Goal: Task Accomplishment & Management: Manage account settings

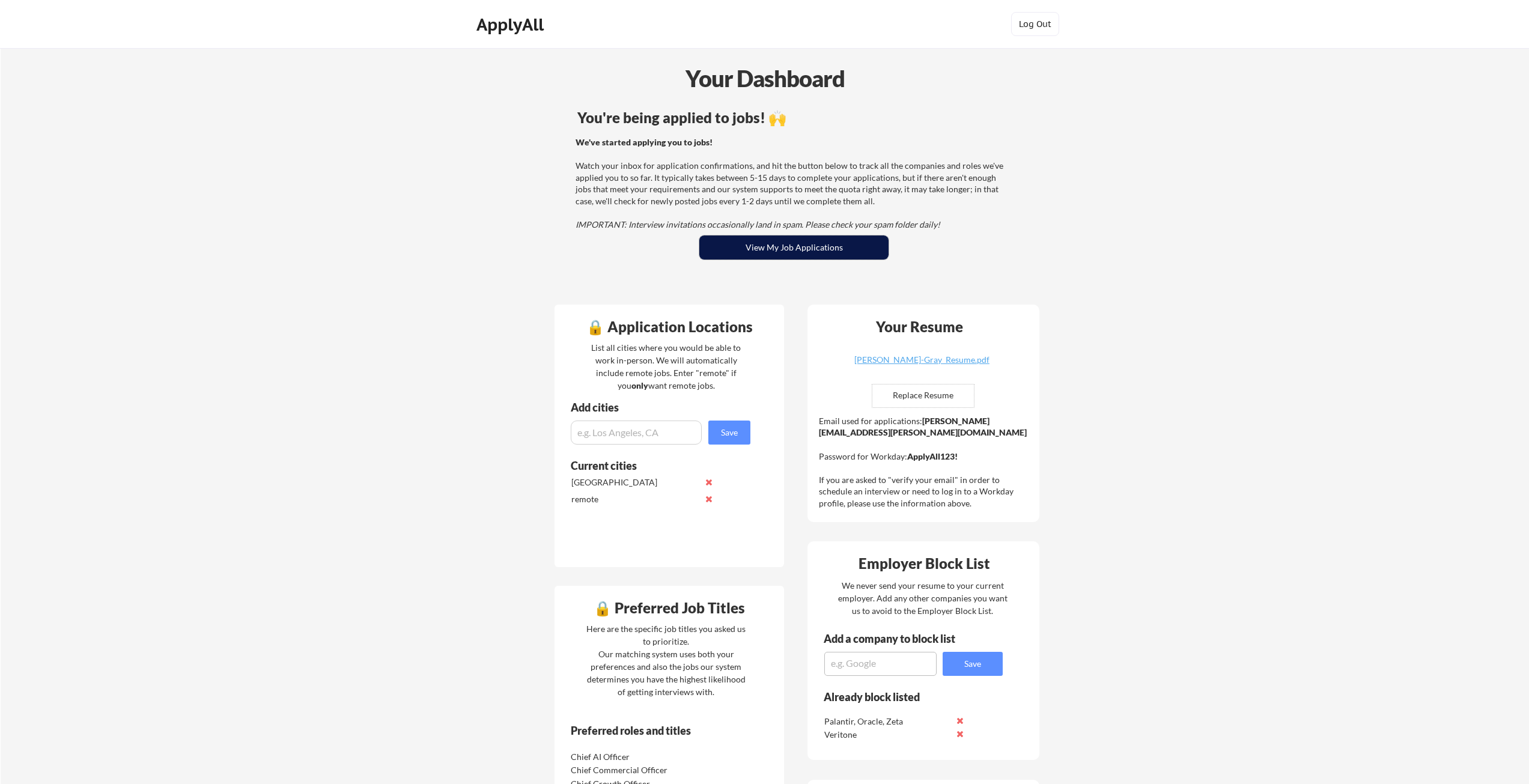
click at [777, 246] on button "View My Job Applications" at bounding box center [794, 247] width 189 height 24
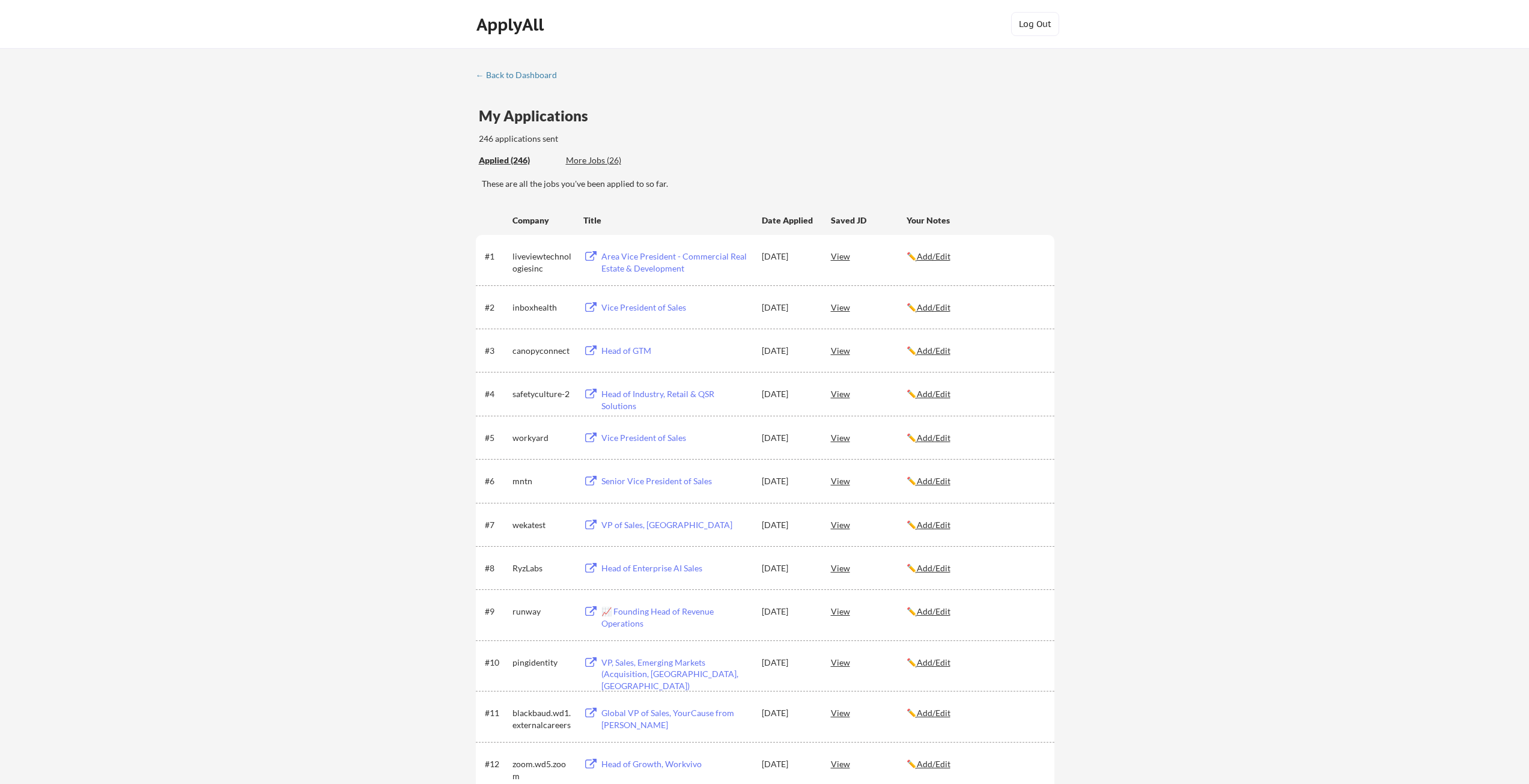
click at [839, 350] on div "View" at bounding box center [869, 350] width 76 height 22
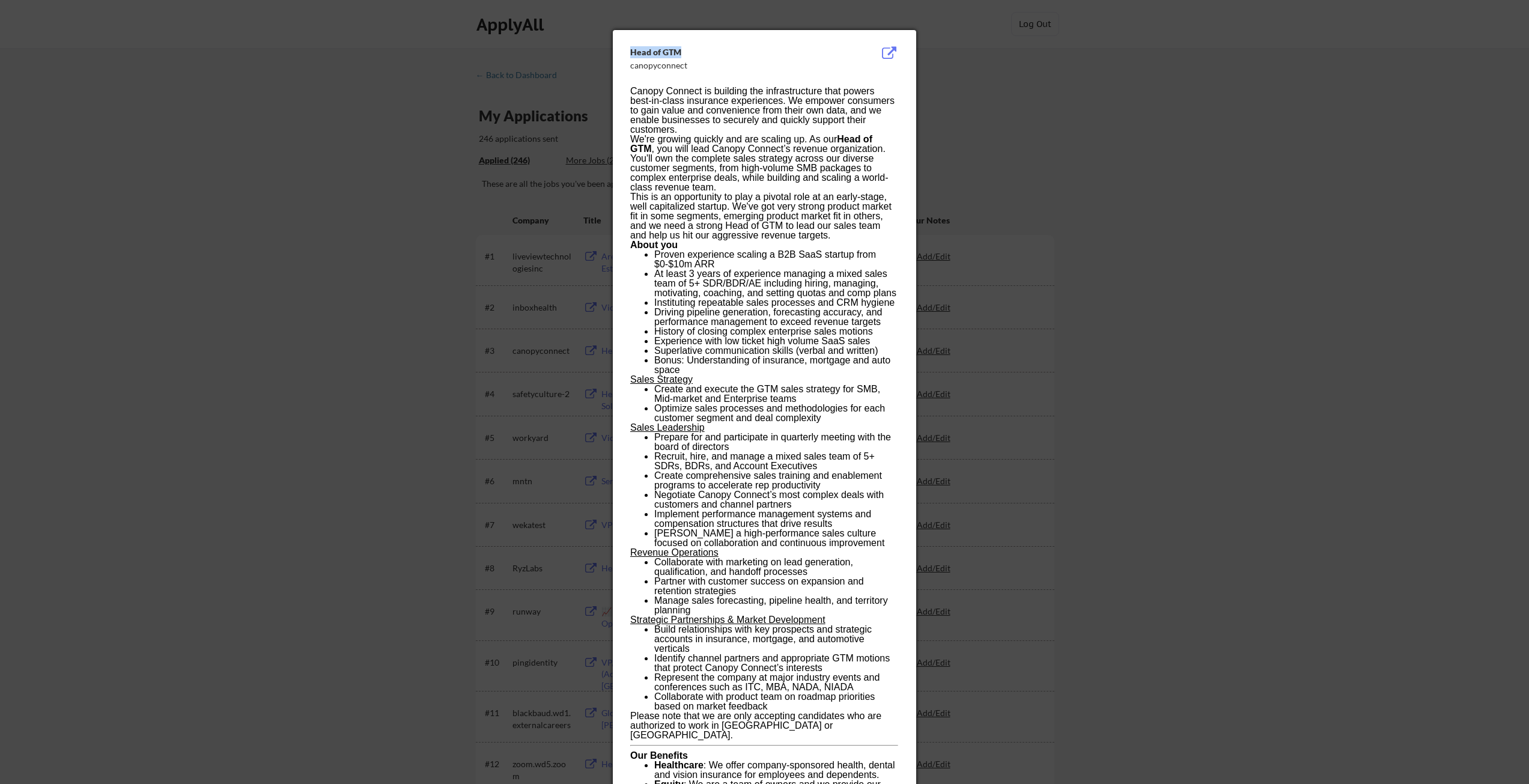
drag, startPoint x: 682, startPoint y: 48, endPoint x: 631, endPoint y: 50, distance: 51.0
click at [631, 50] on div "Head of GTM" at bounding box center [734, 52] width 208 height 12
copy div "Head of GTM"
drag, startPoint x: 702, startPoint y: 88, endPoint x: 631, endPoint y: 88, distance: 71.0
click at [631, 88] on p "Canopy Connect is building the infrastructure that powers best-in-class insuran…" at bounding box center [764, 110] width 268 height 48
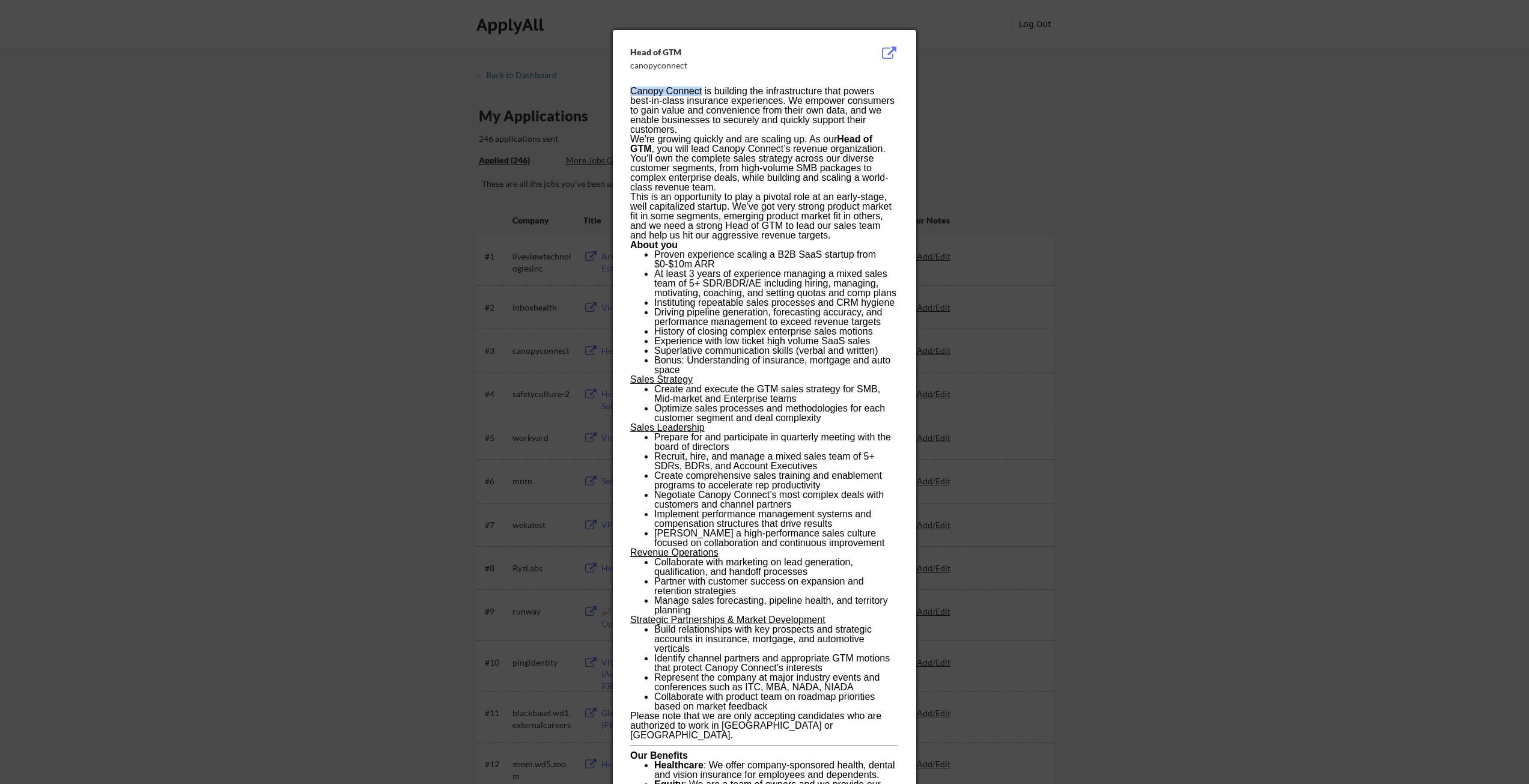
copy p "Canopy Connect"
click at [296, 117] on div at bounding box center [764, 392] width 1529 height 784
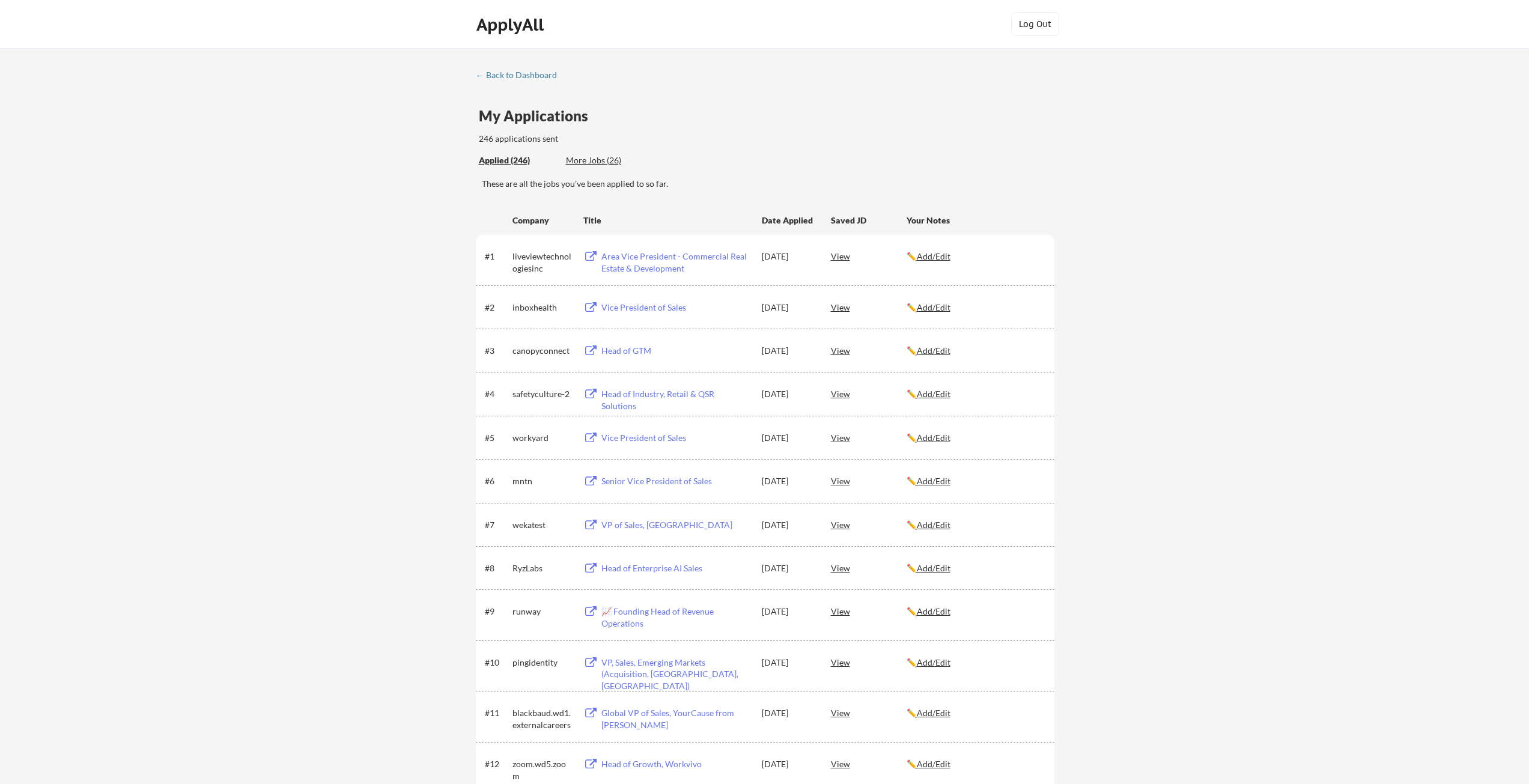
click at [844, 307] on div "View" at bounding box center [869, 307] width 76 height 22
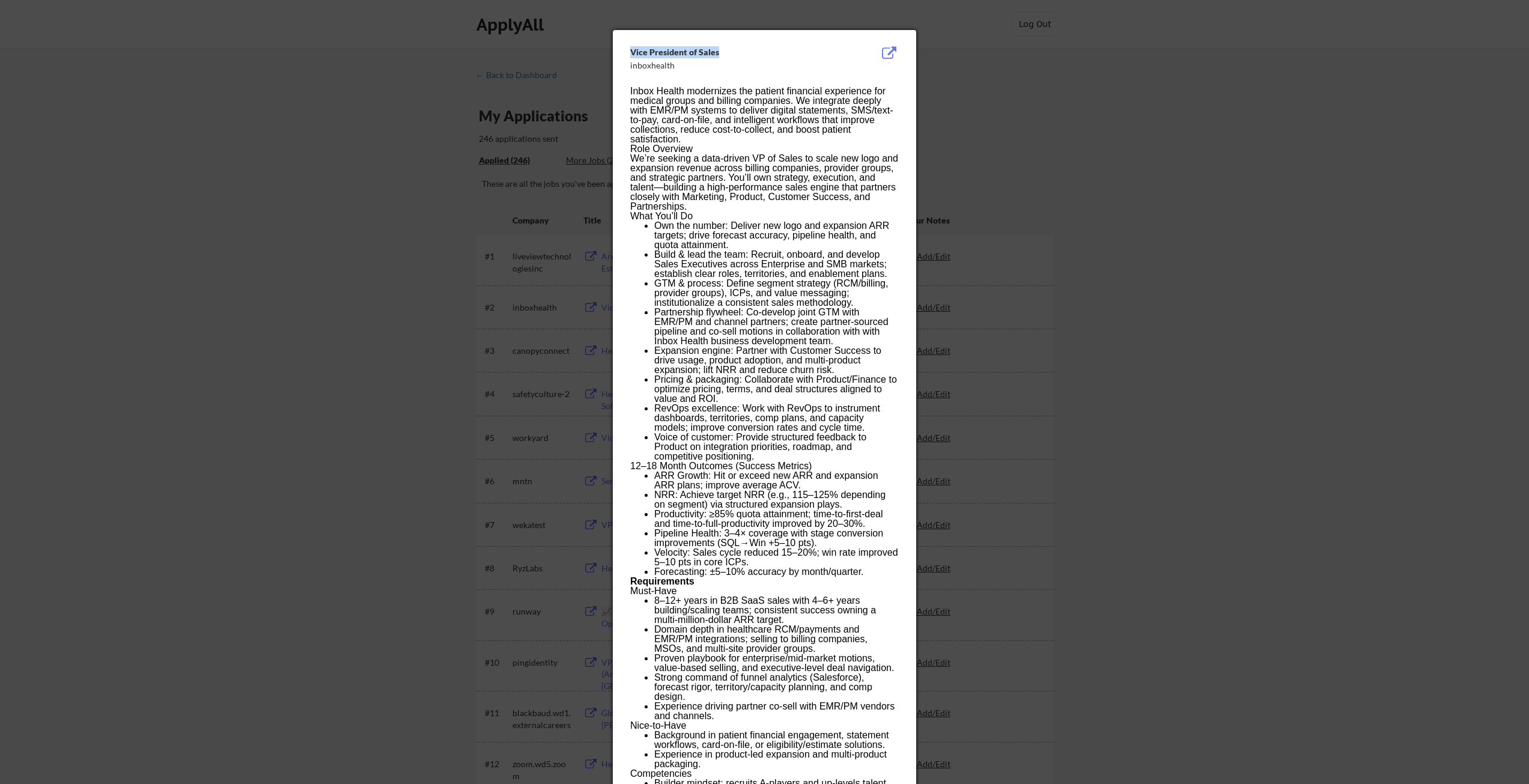
drag, startPoint x: 732, startPoint y: 53, endPoint x: 629, endPoint y: 50, distance: 103.0
click at [629, 50] on div "Vice President of Sales inboxhealth Inbox Health modernizes the patient financi…" at bounding box center [764, 490] width 303 height 921
copy div "Vice President of Sales"
drag, startPoint x: 684, startPoint y: 91, endPoint x: 631, endPoint y: 89, distance: 53.0
click at [631, 89] on p "Inbox Health modernizes the patient financial experience for medical groups and…" at bounding box center [764, 115] width 268 height 58
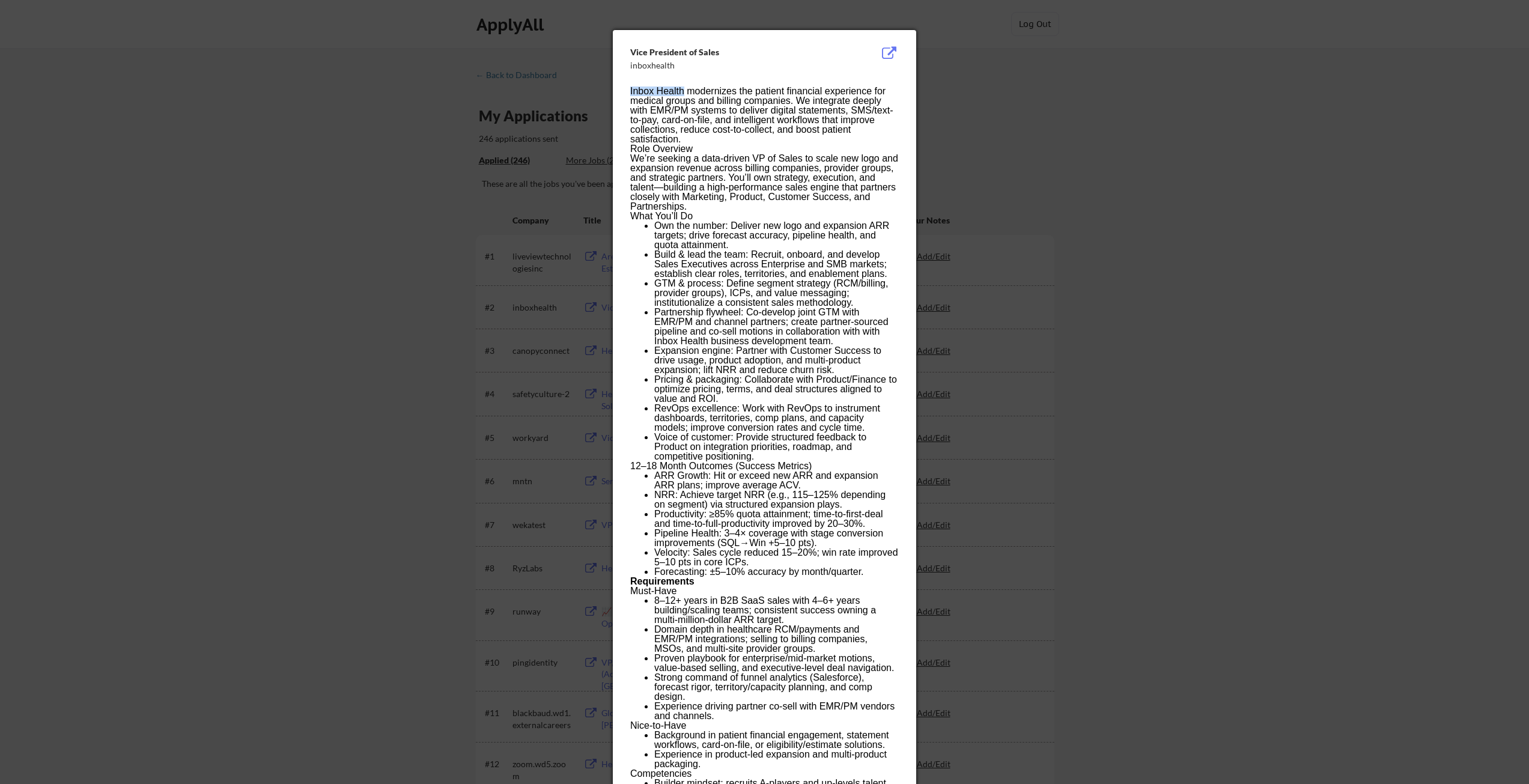
copy p "Inbox Health"
click at [1209, 220] on div at bounding box center [764, 392] width 1529 height 784
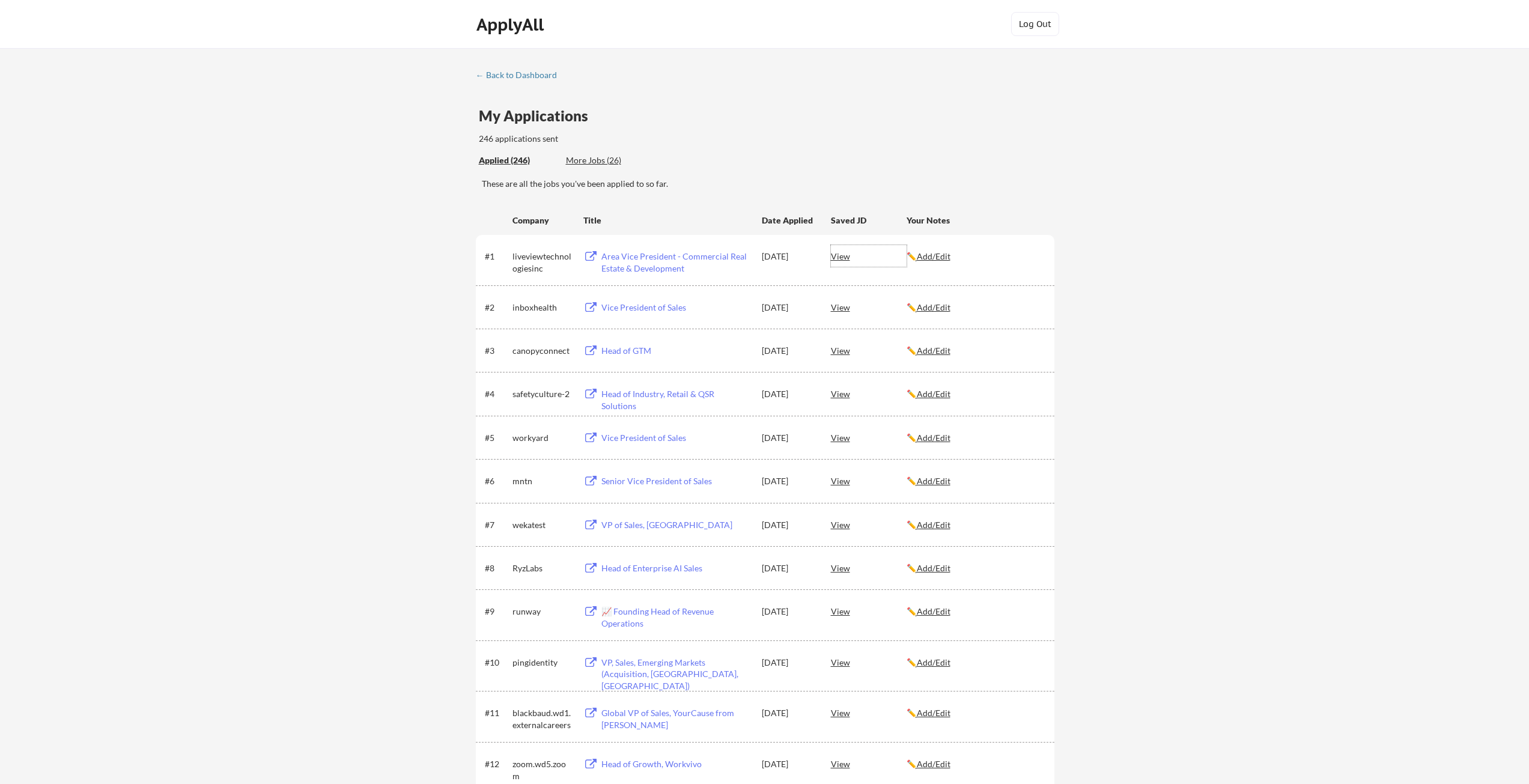
click at [834, 258] on div "View" at bounding box center [869, 256] width 76 height 22
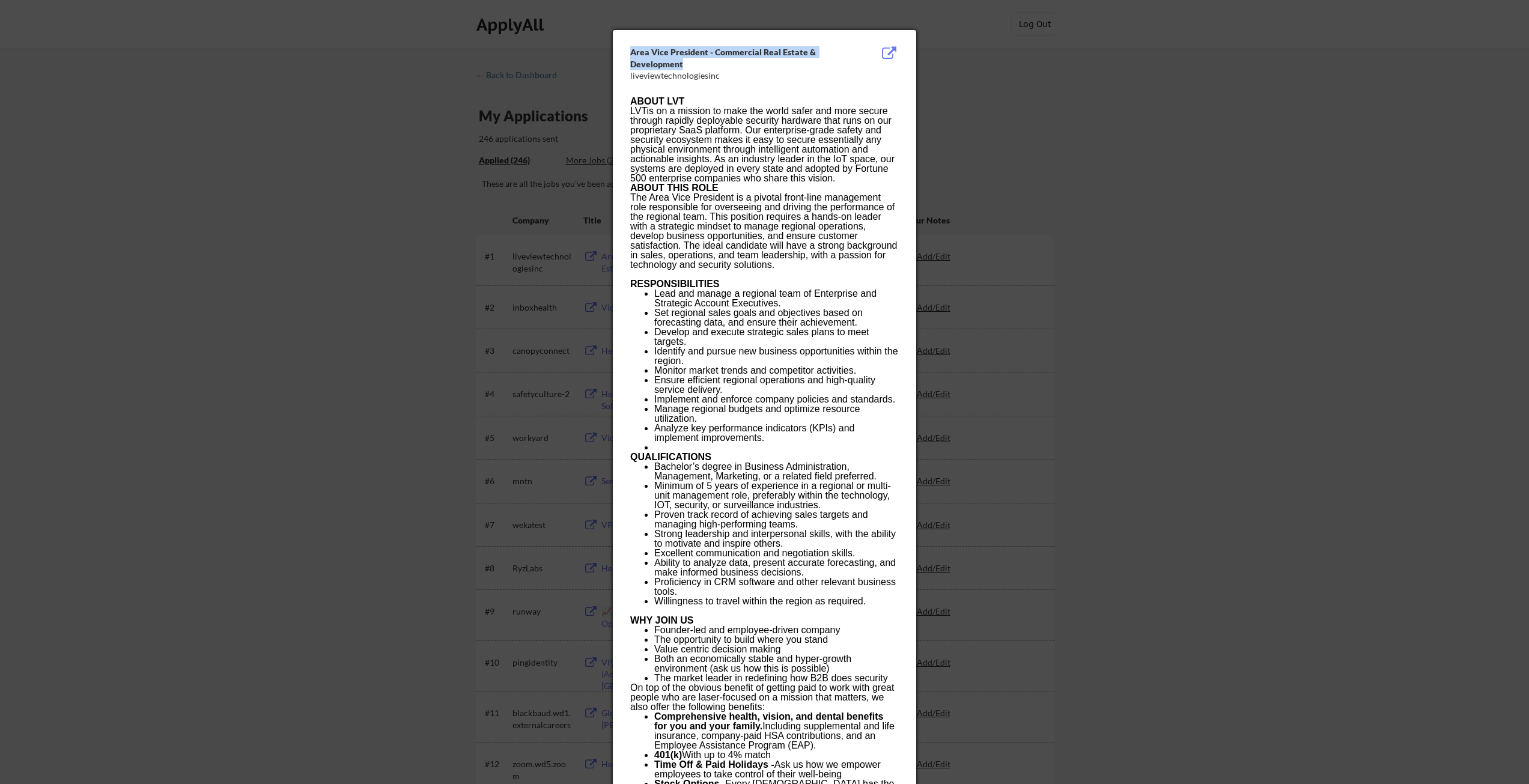
drag, startPoint x: 691, startPoint y: 64, endPoint x: 628, endPoint y: 53, distance: 64.0
click at [628, 53] on div "Area Vice President - Commercial Real Estate & Development liveviewtechnologies…" at bounding box center [764, 543] width 303 height 1027
copy div "Area Vice President - Commercial Real Estate & Development"
drag, startPoint x: 685, startPoint y: 101, endPoint x: 666, endPoint y: 100, distance: 19.0
click at [666, 100] on strong "ABOUT LVT" at bounding box center [657, 101] width 54 height 10
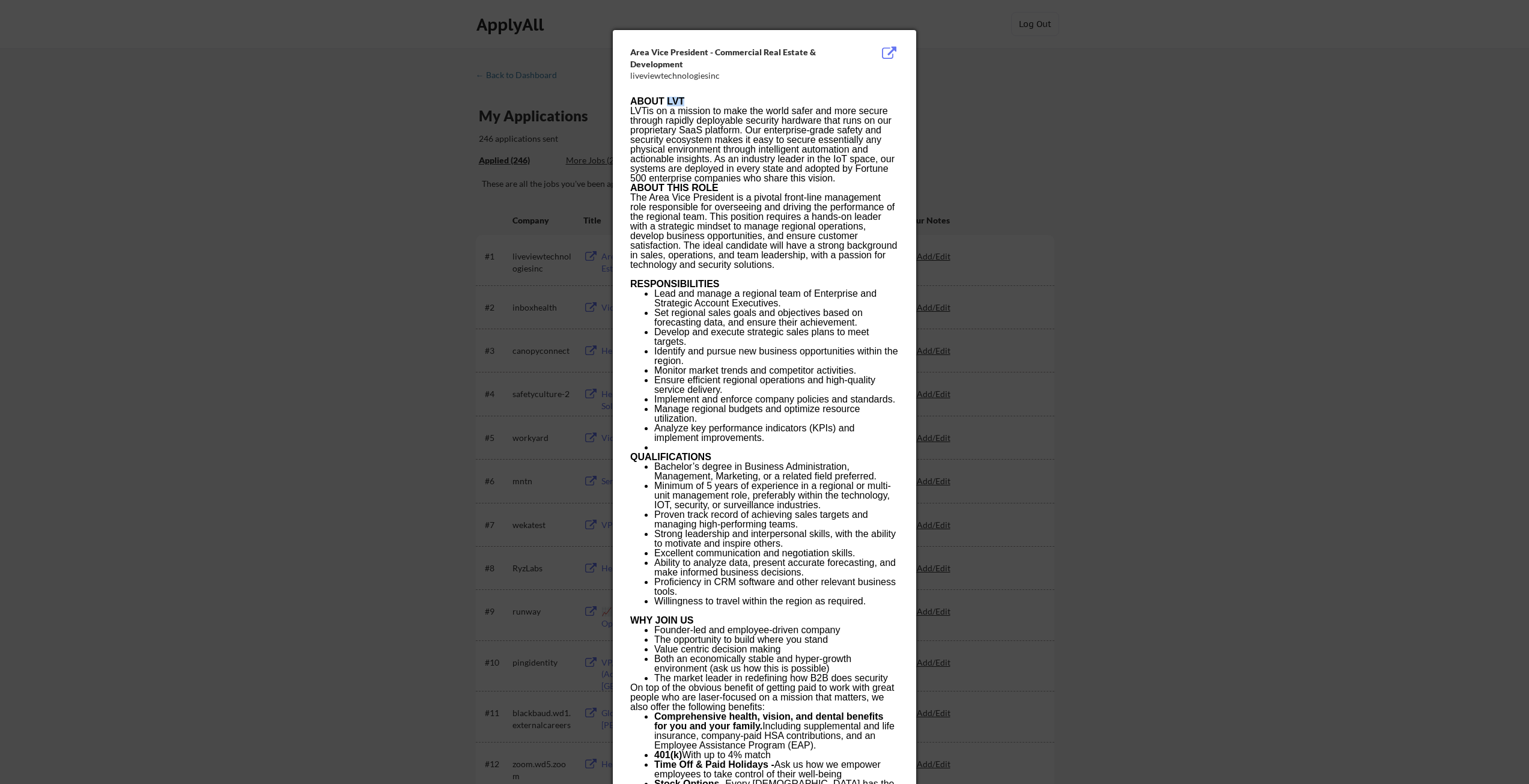
copy strong "LVT"
